Goal: Task Accomplishment & Management: Use online tool/utility

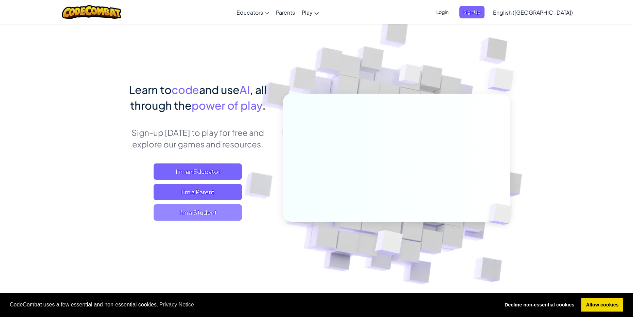
click at [224, 205] on span "I'm a Student" at bounding box center [198, 212] width 88 height 16
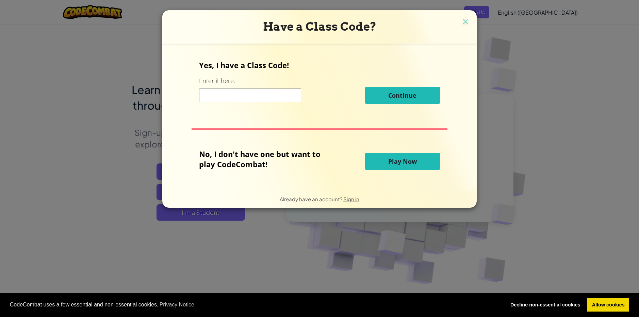
click at [415, 157] on span "Play Now" at bounding box center [402, 161] width 29 height 8
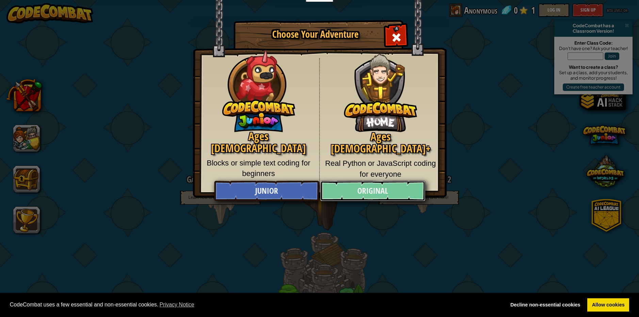
click at [352, 189] on link "Original" at bounding box center [372, 191] width 105 height 20
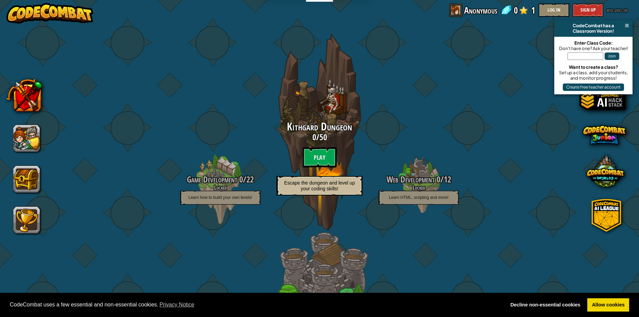
click at [626, 26] on span at bounding box center [626, 25] width 4 height 5
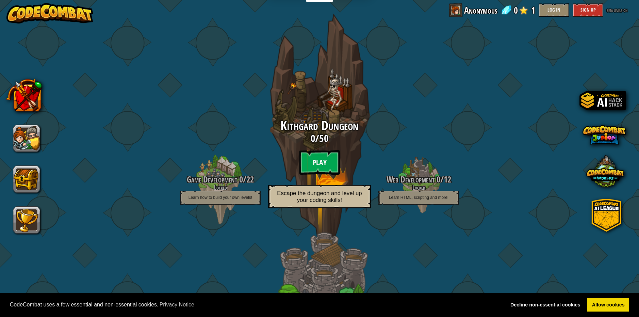
click at [314, 170] on btn "Play" at bounding box center [319, 162] width 41 height 24
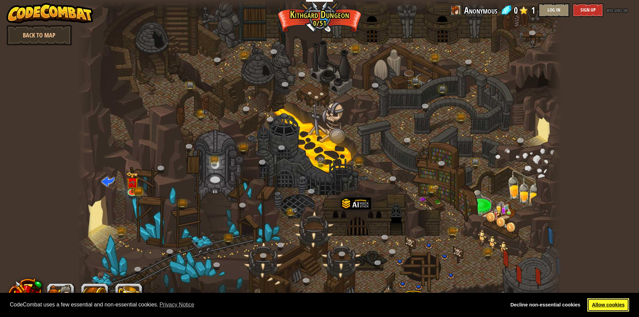
click at [606, 300] on link "Allow cookies" at bounding box center [608, 305] width 42 height 14
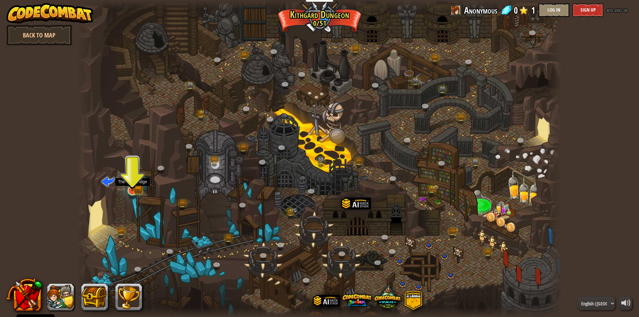
click at [130, 186] on img at bounding box center [132, 177] width 13 height 29
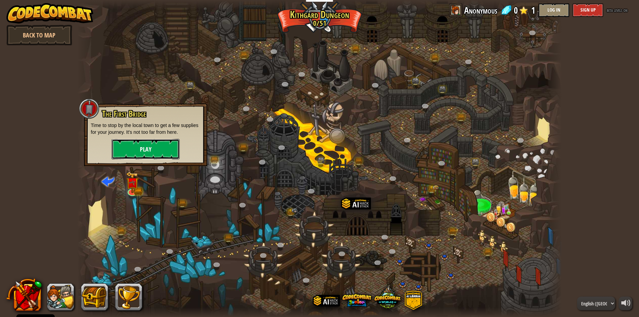
click at [153, 144] on button "Play" at bounding box center [146, 149] width 68 height 20
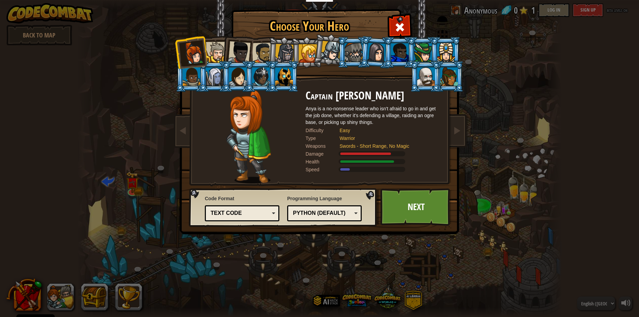
click at [278, 50] on div at bounding box center [284, 53] width 19 height 19
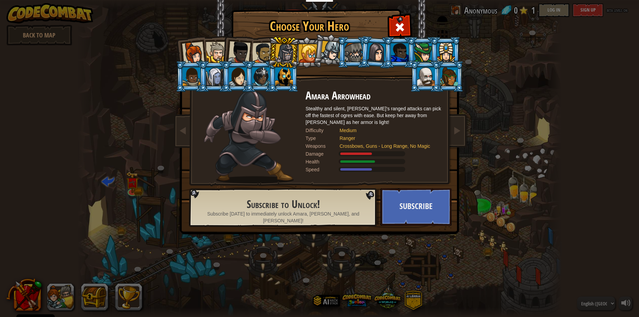
click at [380, 45] on div at bounding box center [376, 52] width 19 height 19
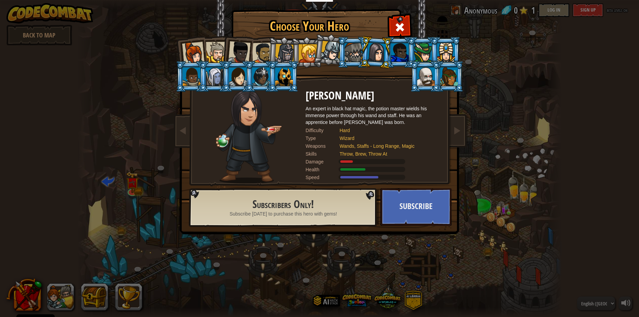
click at [405, 49] on div at bounding box center [400, 52] width 18 height 18
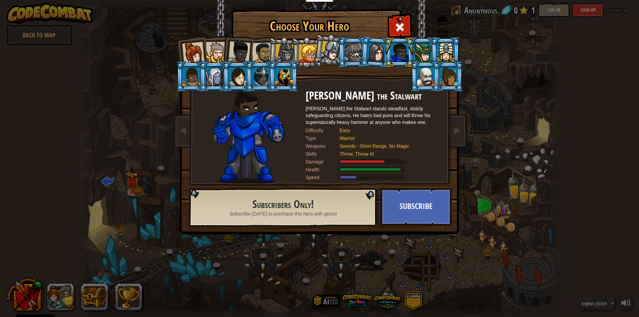
click at [430, 54] on li at bounding box center [445, 52] width 31 height 31
click at [429, 73] on div at bounding box center [426, 76] width 18 height 18
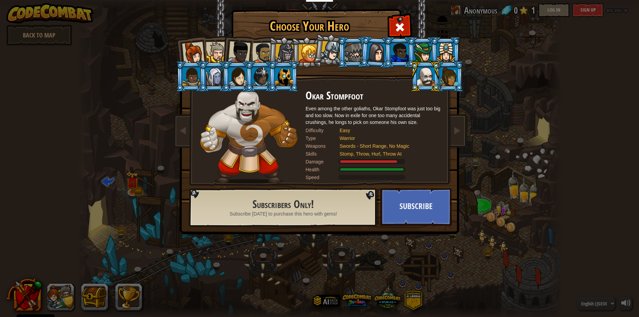
click at [225, 52] on li at bounding box center [236, 50] width 33 height 33
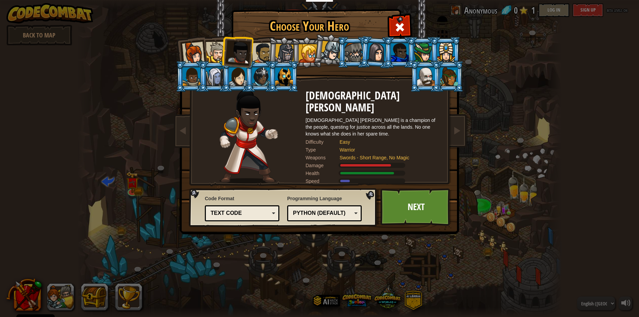
click at [214, 53] on div at bounding box center [216, 52] width 21 height 21
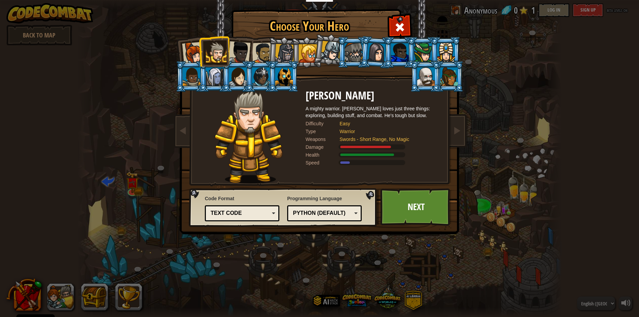
click at [266, 54] on div at bounding box center [262, 53] width 21 height 21
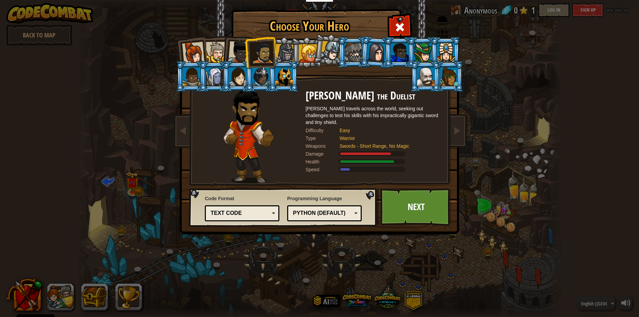
click at [248, 54] on li at bounding box center [259, 52] width 31 height 32
click at [241, 55] on div at bounding box center [239, 52] width 22 height 22
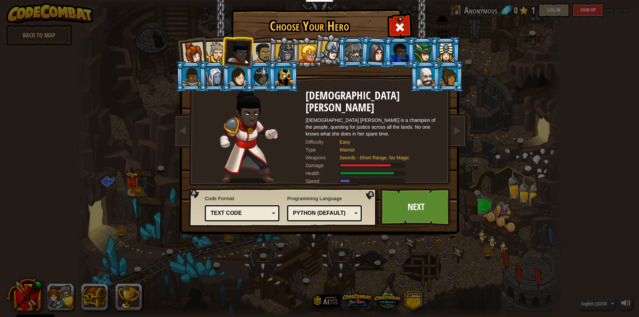
click at [185, 57] on div at bounding box center [193, 53] width 22 height 22
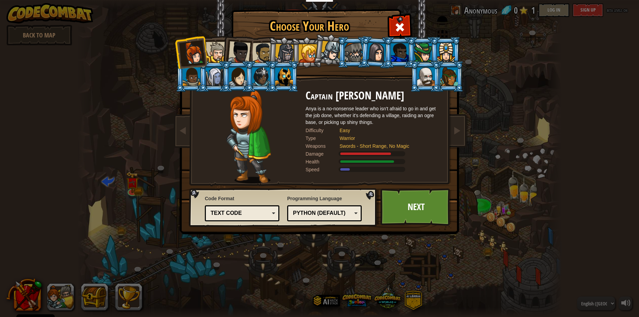
click at [219, 50] on div at bounding box center [216, 52] width 21 height 21
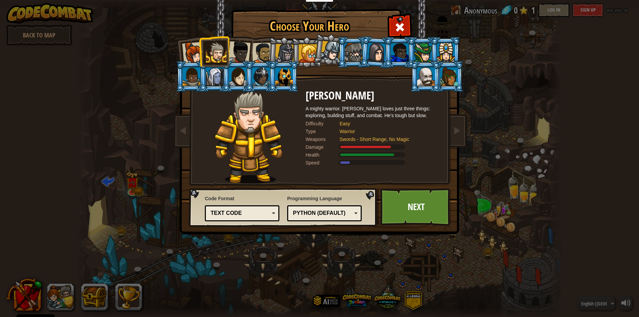
click at [247, 49] on div at bounding box center [239, 52] width 22 height 22
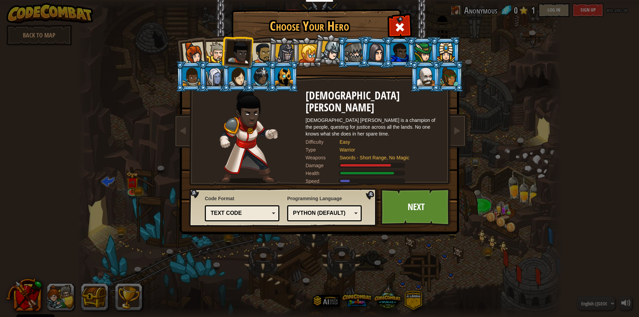
click at [218, 51] on div at bounding box center [216, 52] width 21 height 21
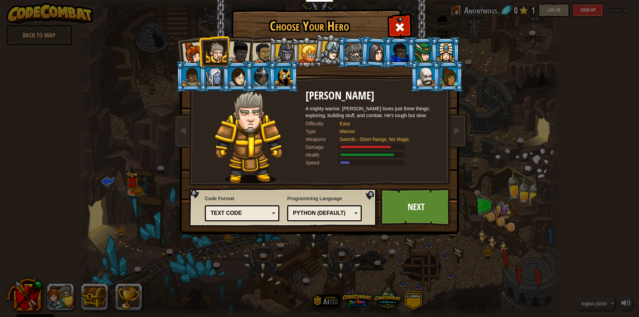
click at [213, 72] on div at bounding box center [215, 76] width 18 height 18
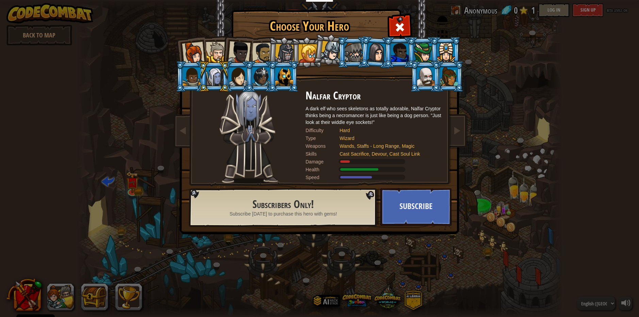
click at [217, 54] on div at bounding box center [216, 52] width 21 height 21
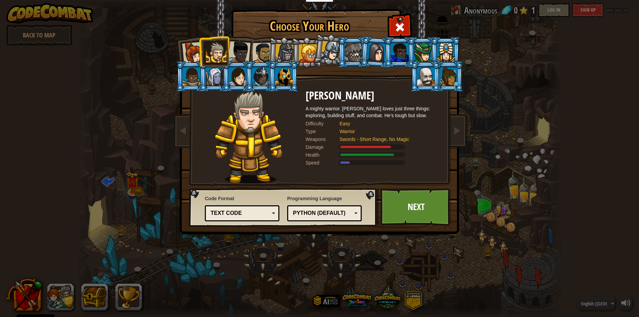
click at [324, 47] on div at bounding box center [331, 51] width 20 height 20
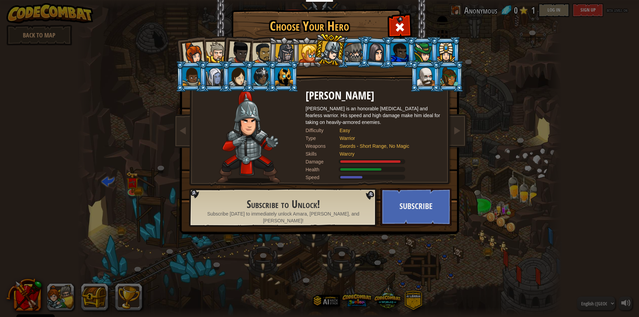
click at [306, 46] on div at bounding box center [308, 53] width 18 height 18
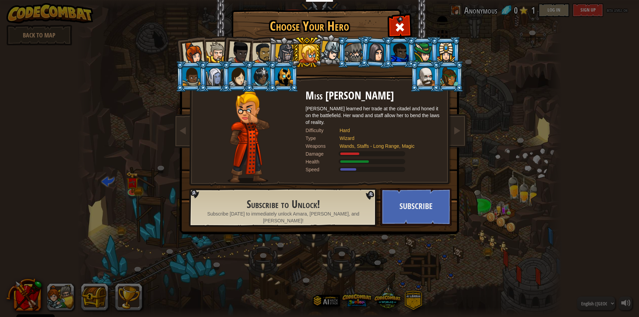
click at [280, 47] on div at bounding box center [284, 53] width 19 height 19
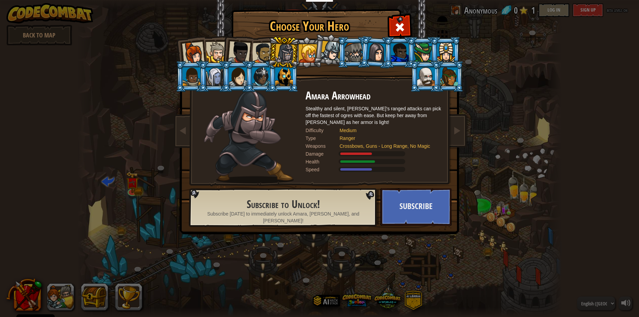
click at [217, 53] on div at bounding box center [216, 52] width 21 height 21
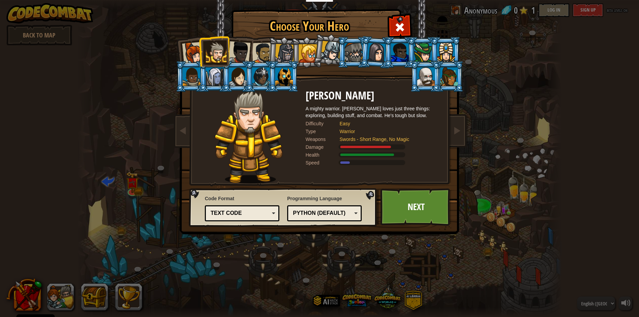
click at [264, 211] on div "Text code" at bounding box center [239, 213] width 59 height 8
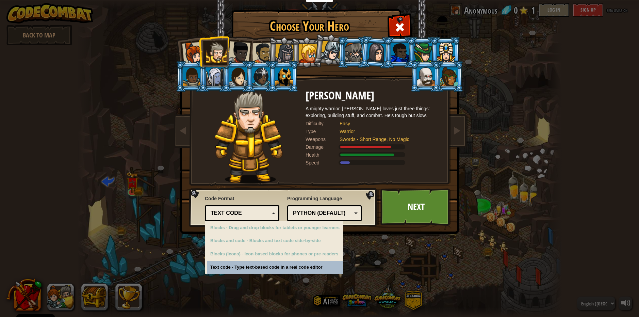
click at [280, 269] on div "Choose Your Hero 0 Captain [PERSON_NAME] is a no-nonsense leader who isn't afra…" at bounding box center [319, 158] width 639 height 317
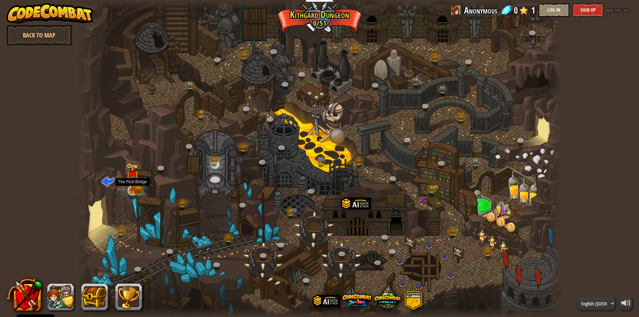
click at [132, 186] on img at bounding box center [132, 177] width 13 height 29
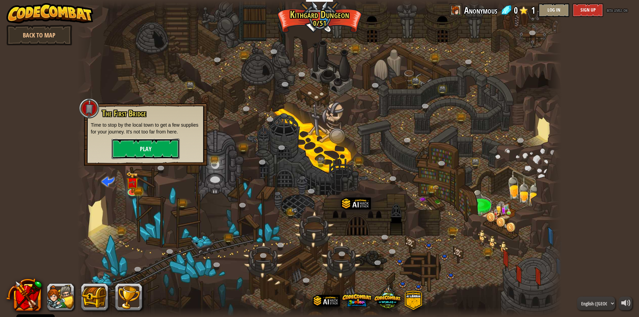
click at [140, 149] on button "Play" at bounding box center [146, 148] width 68 height 20
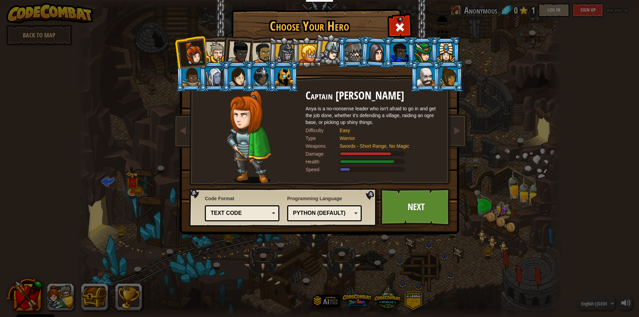
click at [220, 48] on div at bounding box center [216, 52] width 21 height 21
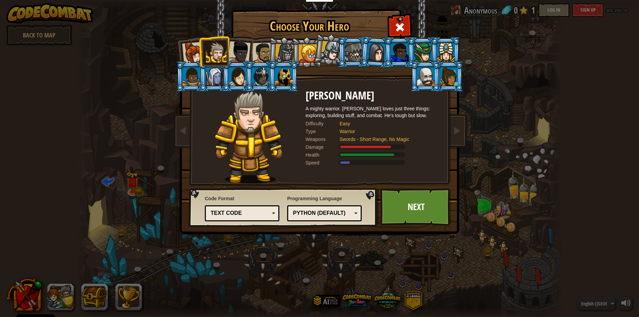
click at [258, 218] on div "Text code" at bounding box center [242, 213] width 66 height 11
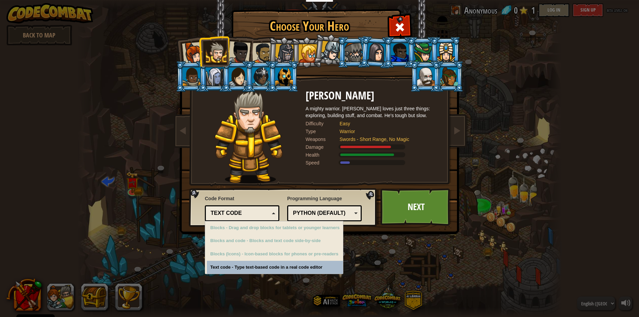
click at [271, 268] on div "Choose Your Hero 0 Captain [PERSON_NAME] is a no-nonsense leader who isn't afra…" at bounding box center [319, 158] width 639 height 317
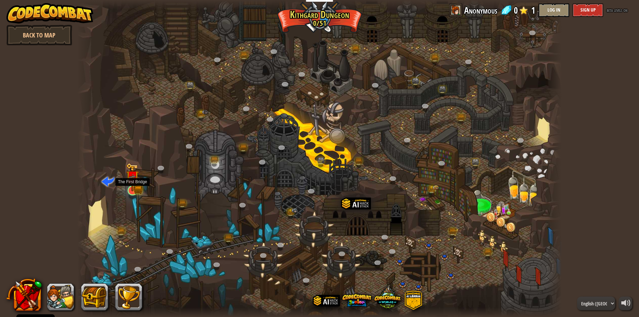
click at [129, 181] on img at bounding box center [132, 176] width 7 height 7
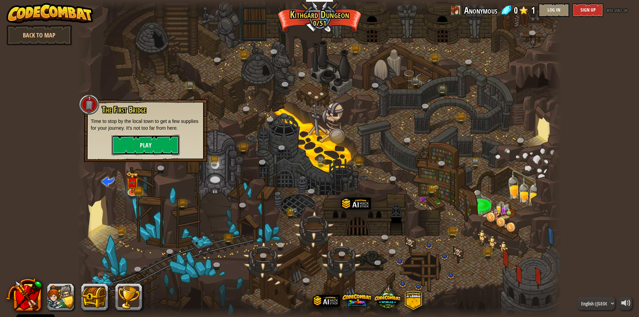
click at [136, 142] on button "Play" at bounding box center [146, 145] width 68 height 20
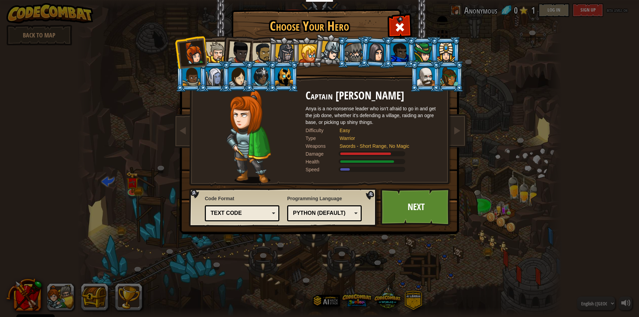
click at [223, 56] on li at bounding box center [236, 50] width 33 height 33
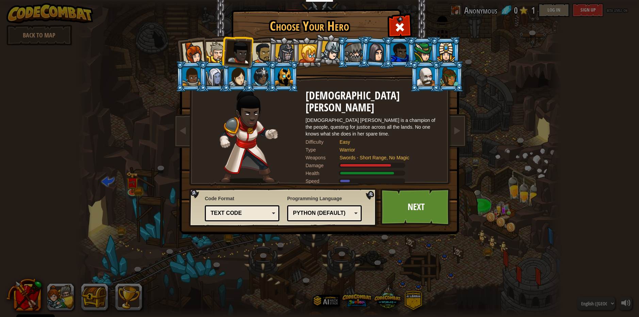
click at [330, 214] on div "Python (Default)" at bounding box center [322, 213] width 59 height 8
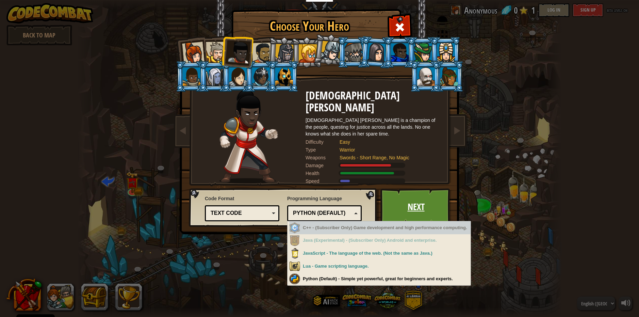
click at [394, 209] on link "Next" at bounding box center [415, 206] width 71 height 37
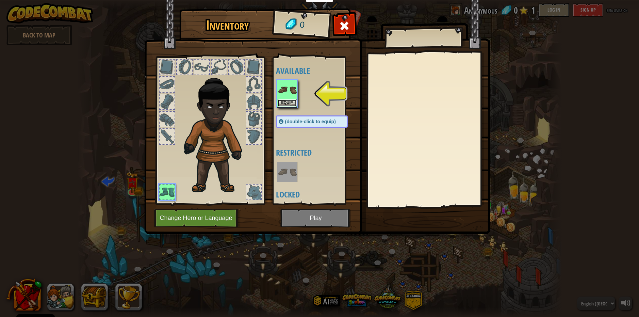
click at [289, 102] on button "Equip" at bounding box center [286, 102] width 19 height 7
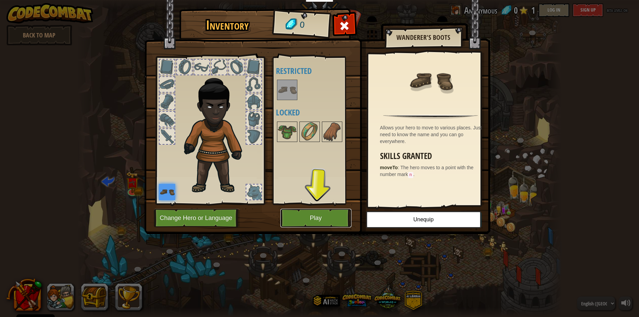
click at [309, 218] on button "Play" at bounding box center [315, 217] width 71 height 19
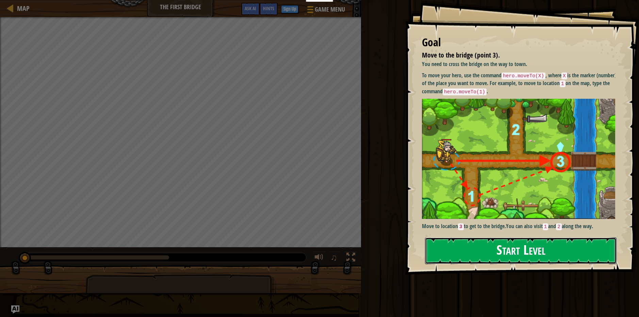
click at [472, 251] on button "Start Level" at bounding box center [520, 250] width 191 height 27
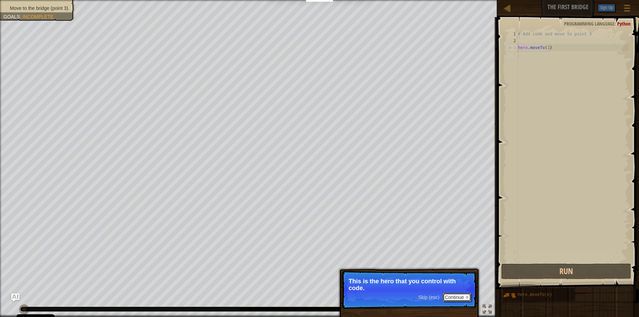
click at [451, 297] on button "Continue" at bounding box center [456, 296] width 28 height 9
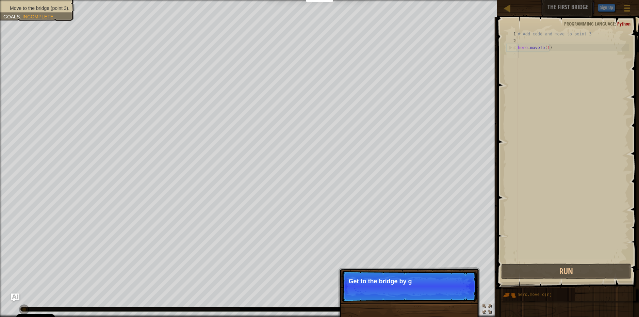
click at [453, 295] on p "Skip (esc) Continue Get to the bridge by g" at bounding box center [408, 285] width 135 height 31
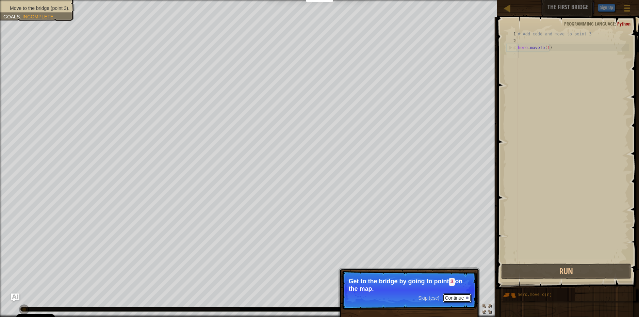
click at [458, 296] on button "Continue" at bounding box center [456, 297] width 28 height 9
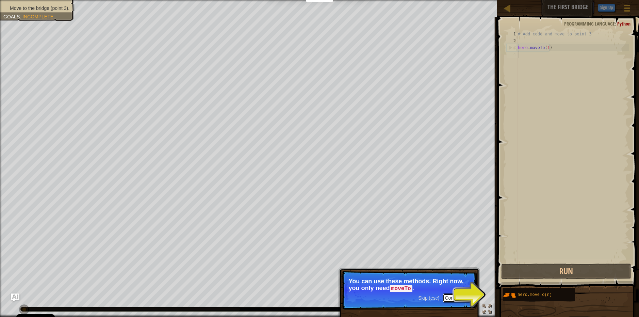
click at [459, 296] on button "Continue" at bounding box center [456, 297] width 28 height 9
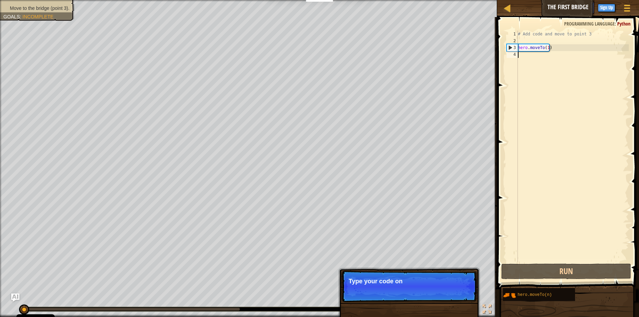
click at [459, 295] on p "Skip (esc) Continue Type your code on" at bounding box center [408, 285] width 135 height 31
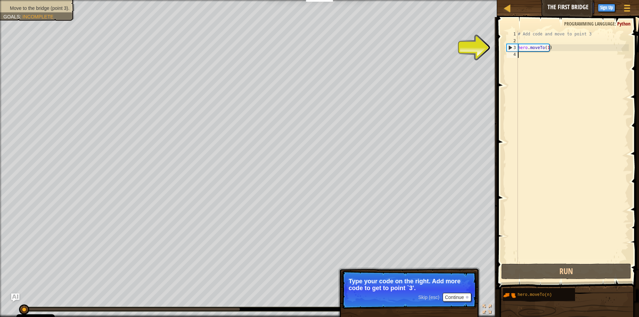
click at [535, 55] on div "# Add code and move to point 3 hero . moveTo ( 1 )" at bounding box center [572, 153] width 112 height 245
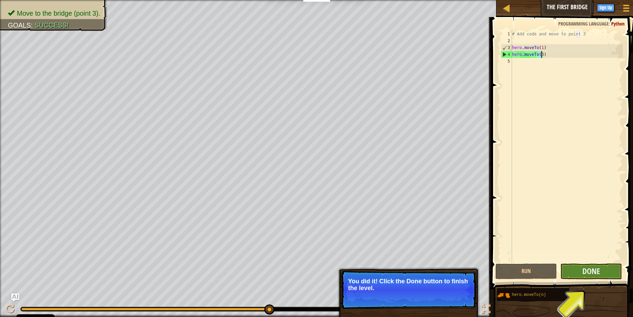
type textarea "hero.moveTo(3)"
click at [569, 272] on button "Done" at bounding box center [592, 271] width 62 height 16
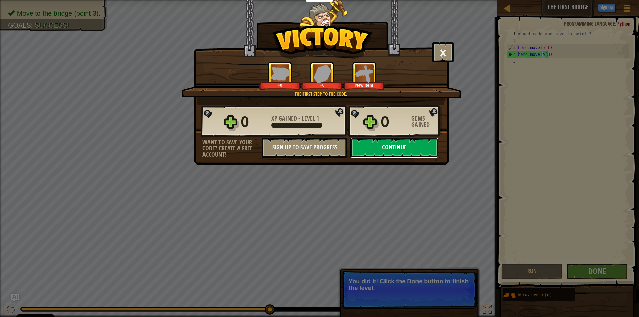
click at [386, 150] on button "Continue" at bounding box center [394, 147] width 88 height 20
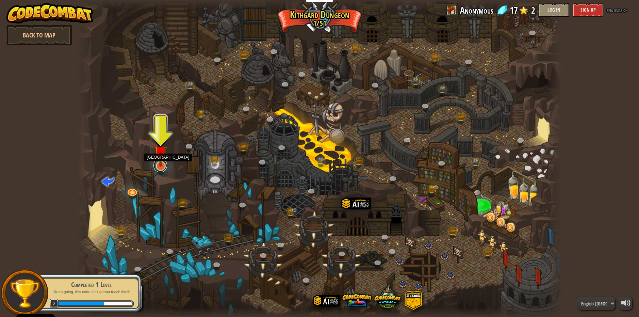
click at [161, 168] on link at bounding box center [160, 165] width 14 height 14
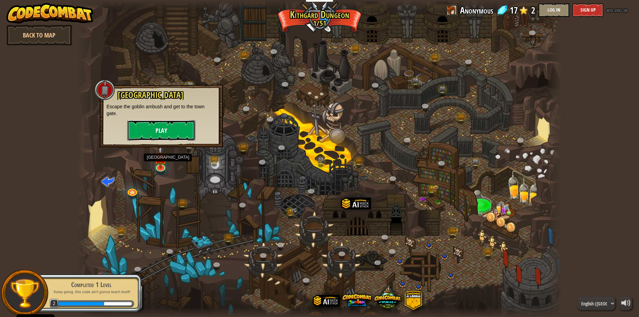
click at [169, 124] on button "Play" at bounding box center [161, 130] width 68 height 20
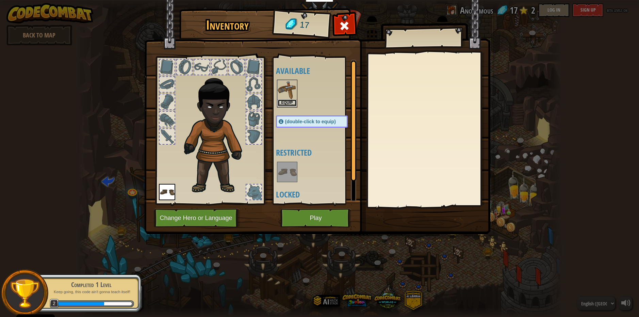
click at [286, 105] on button "Equip" at bounding box center [286, 102] width 19 height 7
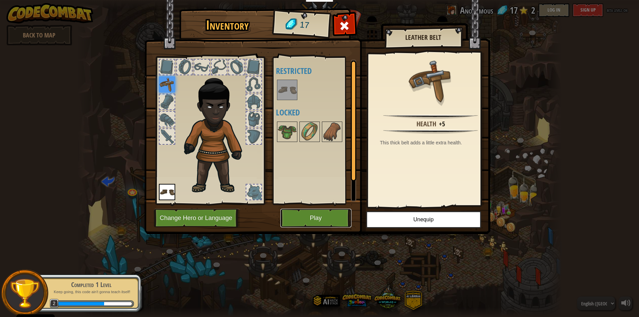
click at [325, 220] on button "Play" at bounding box center [315, 217] width 71 height 19
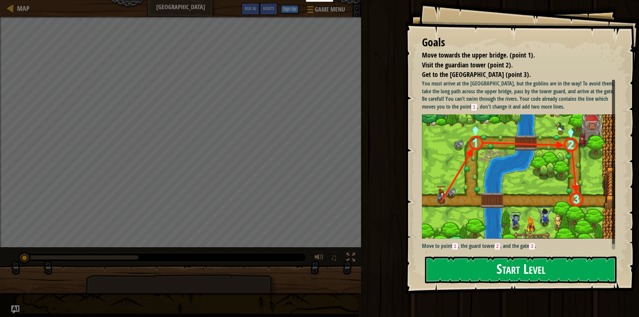
click at [466, 258] on button "Start Level" at bounding box center [520, 269] width 191 height 27
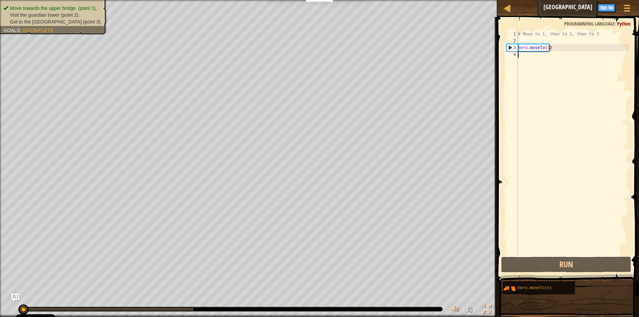
scroll to position [3, 0]
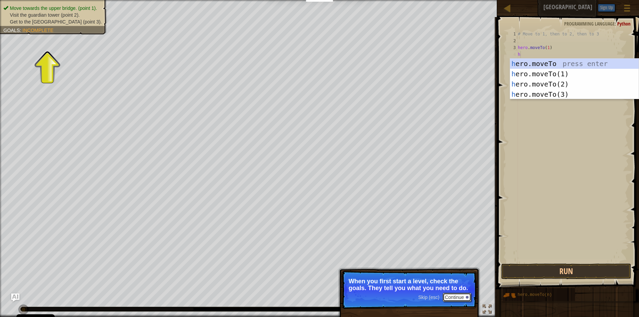
click at [455, 297] on button "Continue" at bounding box center [456, 296] width 28 height 9
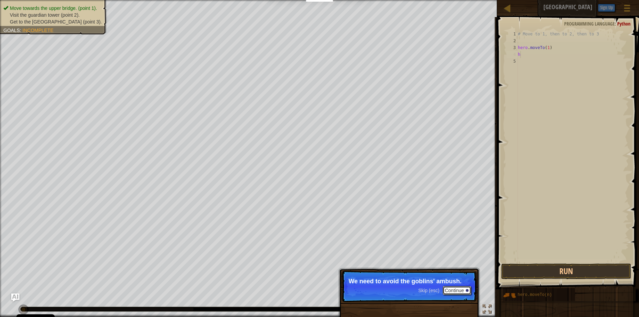
click at [453, 293] on button "Continue" at bounding box center [456, 290] width 28 height 9
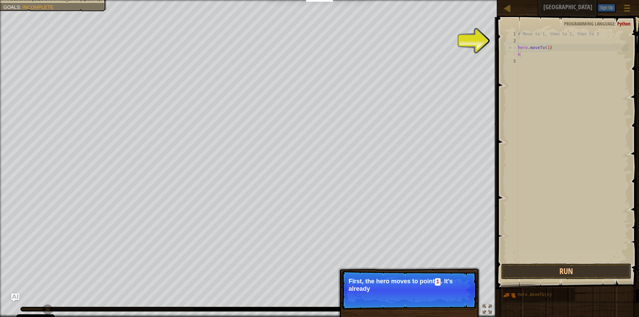
click at [453, 291] on p "First, the hero moves to point 1 . It's already" at bounding box center [409, 284] width 121 height 14
click at [435, 297] on span "Skip (esc)" at bounding box center [428, 297] width 21 height 5
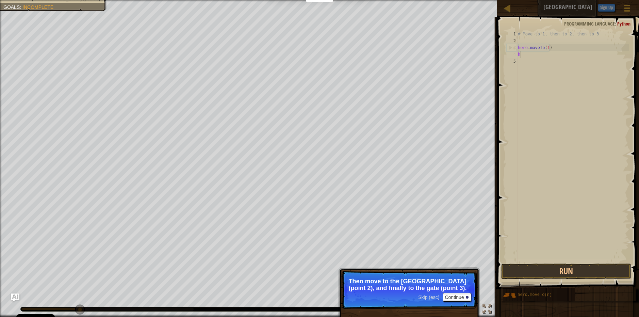
click at [429, 296] on span "Skip (esc)" at bounding box center [428, 296] width 21 height 5
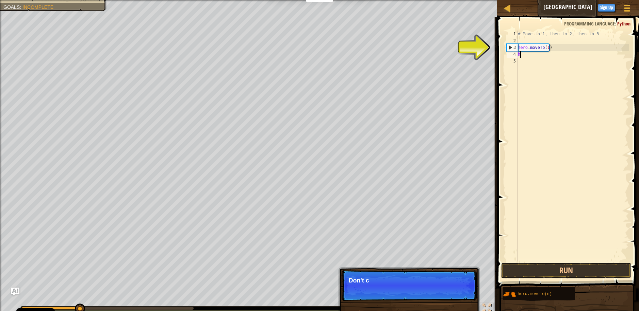
click at [449, 296] on p "Skip (esc) Continue Don't c" at bounding box center [408, 285] width 135 height 31
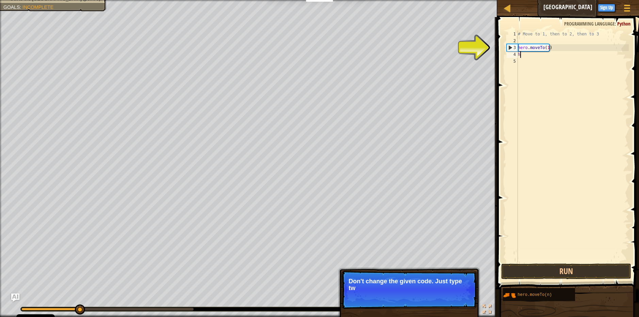
click at [534, 56] on div "# Move to 1, then to 2, then to 3 hero . moveTo ( 1 ) h" at bounding box center [572, 153] width 112 height 245
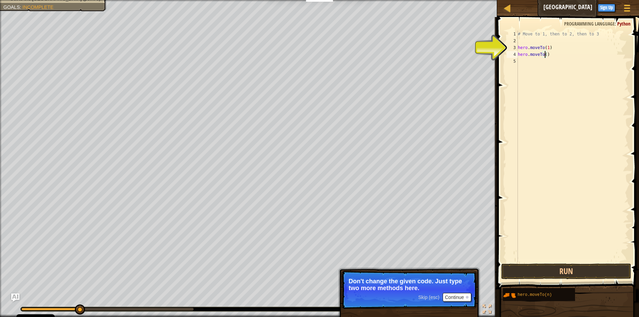
scroll to position [3, 2]
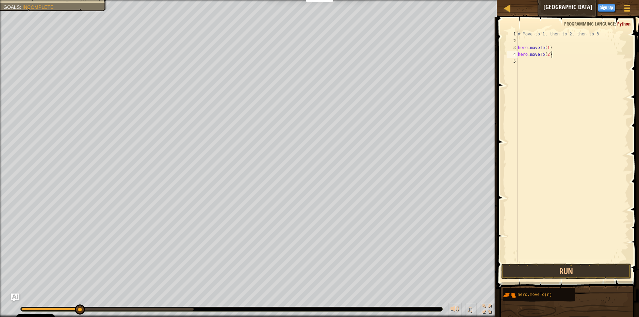
type textarea "hero.moveTo(2)"
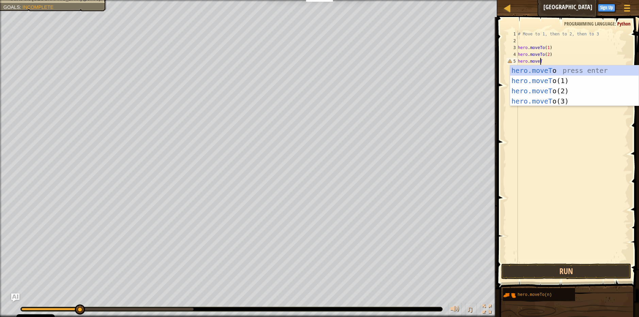
scroll to position [3, 2]
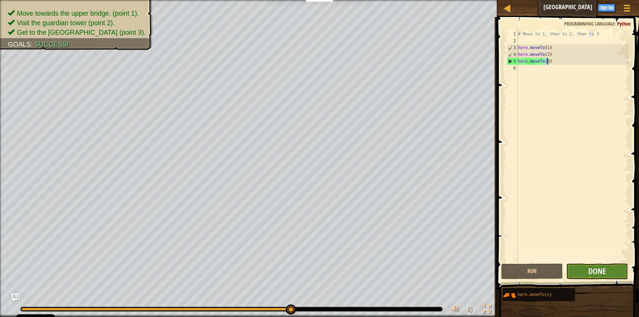
type textarea "hero.moveTo(3)"
click at [586, 273] on button "Done" at bounding box center [597, 271] width 62 height 16
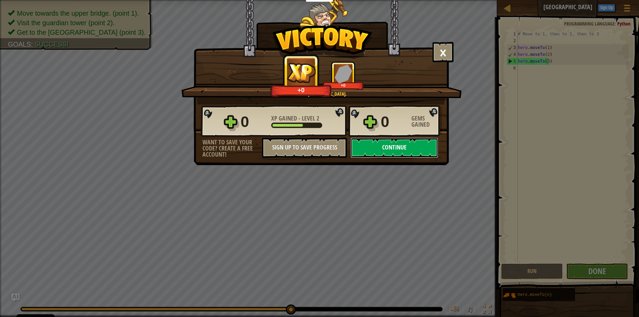
click at [379, 145] on button "Continue" at bounding box center [394, 147] width 88 height 20
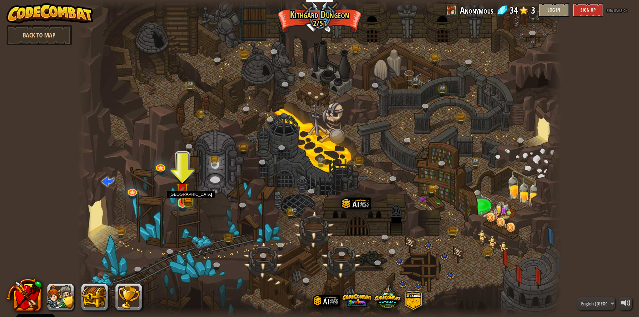
click at [184, 193] on img at bounding box center [182, 189] width 7 height 7
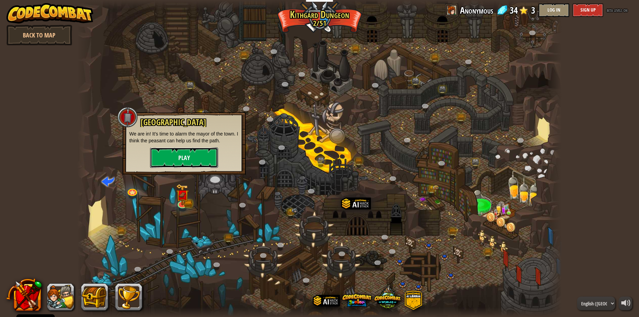
click at [197, 154] on button "Play" at bounding box center [184, 157] width 68 height 20
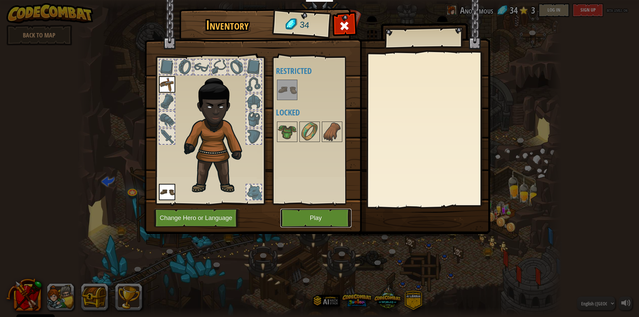
click at [312, 214] on button "Play" at bounding box center [315, 217] width 71 height 19
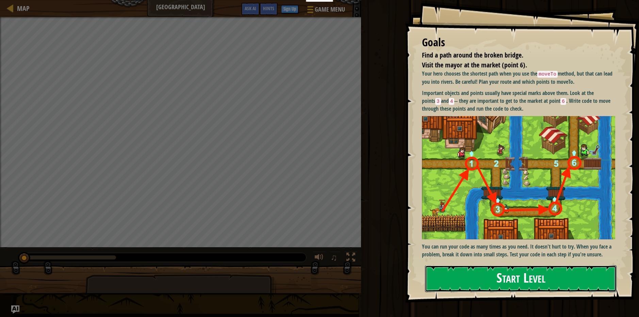
click at [495, 274] on button "Start Level" at bounding box center [520, 278] width 191 height 27
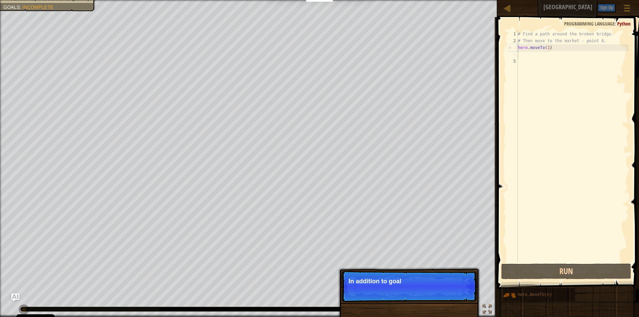
click at [527, 54] on div "# Find a path around the broken bridge. # Then move to the market - point 6. he…" at bounding box center [572, 153] width 112 height 245
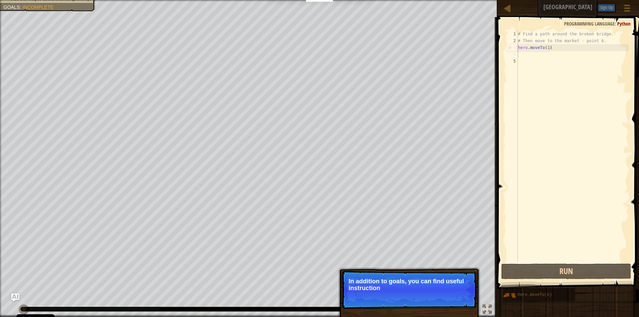
click at [525, 61] on div "# Find a path around the broken bridge. # Then move to the market - point 6. he…" at bounding box center [572, 153] width 112 height 245
click at [523, 55] on div "# Find a path around the broken bridge. # Then move to the market - point 6. he…" at bounding box center [572, 153] width 112 height 245
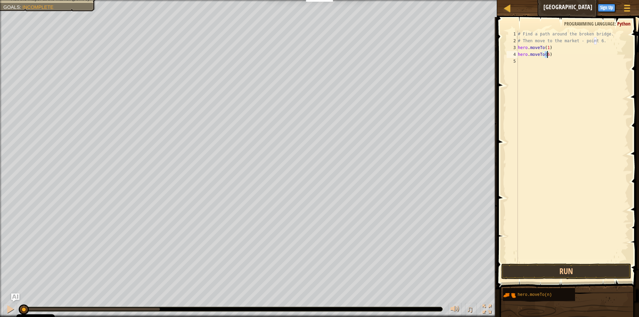
type textarea "hero.moveTo(3)"
type textarea "hero.moveTo(4)"
type textarea "hero.moveTo(5)"
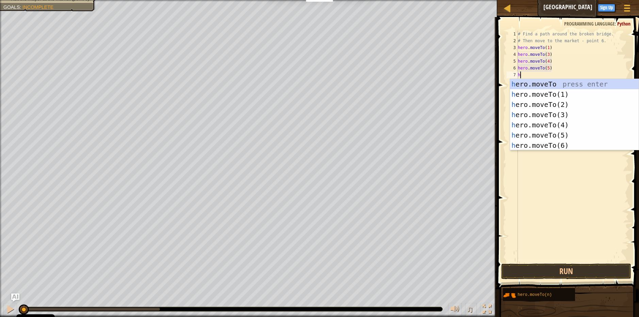
type textarea "hero.moveTo(6)"
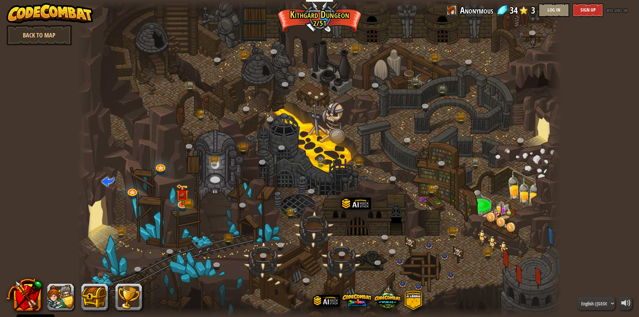
drag, startPoint x: 501, startPoint y: 49, endPoint x: 355, endPoint y: 144, distance: 174.3
